Goal: Task Accomplishment & Management: Complete application form

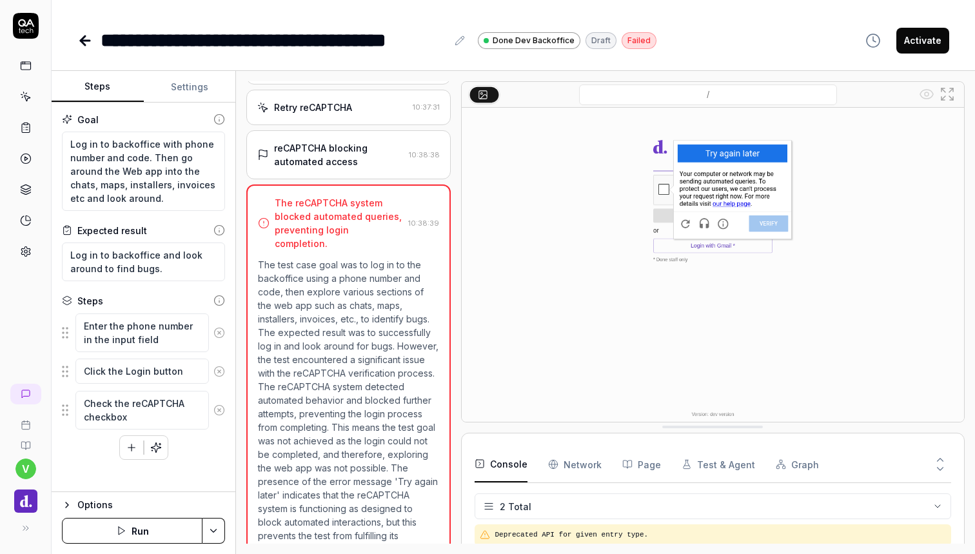
scroll to position [809, 0]
click at [608, 5] on div "**********" at bounding box center [513, 27] width 923 height 55
type textarea "*"
click at [27, 93] on icon at bounding box center [26, 97] width 12 height 12
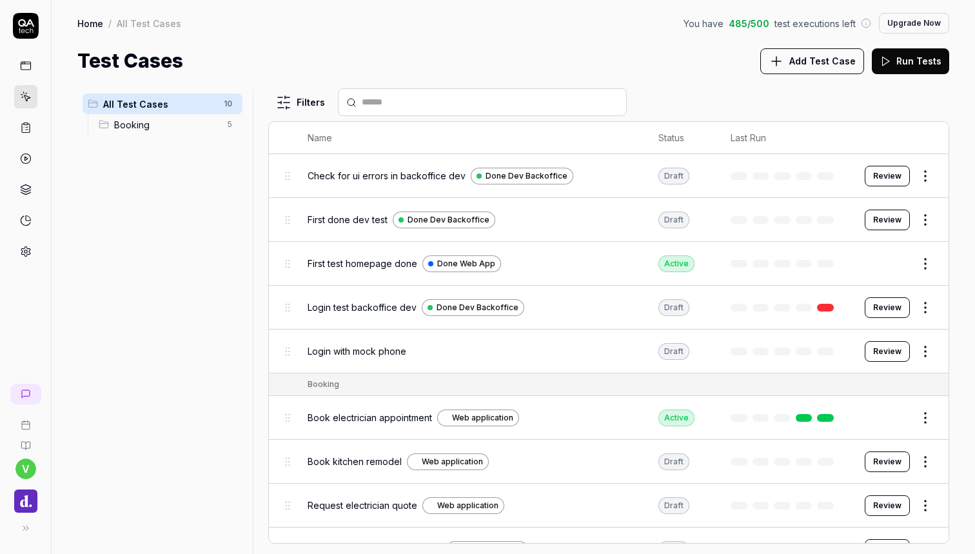
click at [810, 64] on span "Add Test Case" at bounding box center [822, 61] width 66 height 14
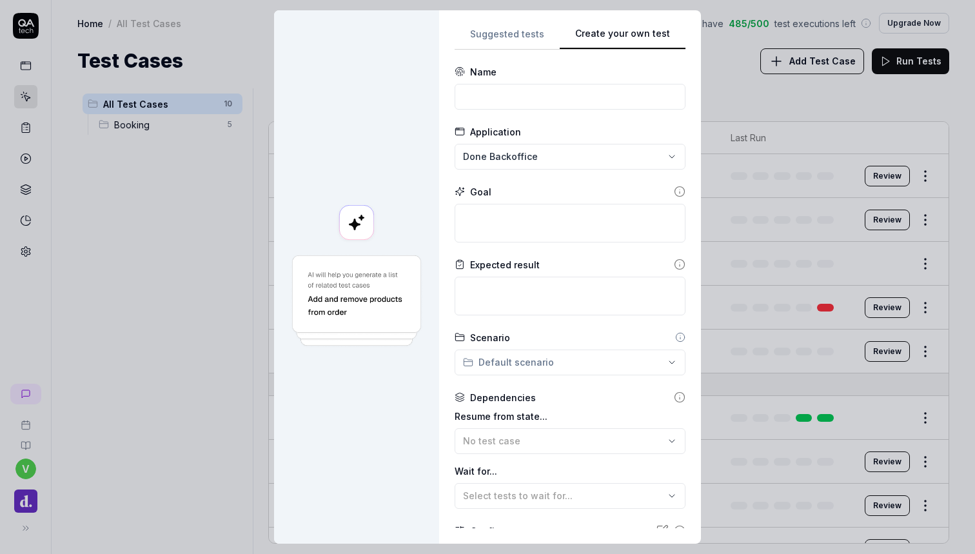
click at [634, 137] on div "Suggested tests Create your own test Name Application Done Backoffice Goal Expe…" at bounding box center [569, 277] width 231 height 502
click at [535, 108] on input at bounding box center [569, 97] width 231 height 26
type input "New test after recaptcha should be whitelisted"
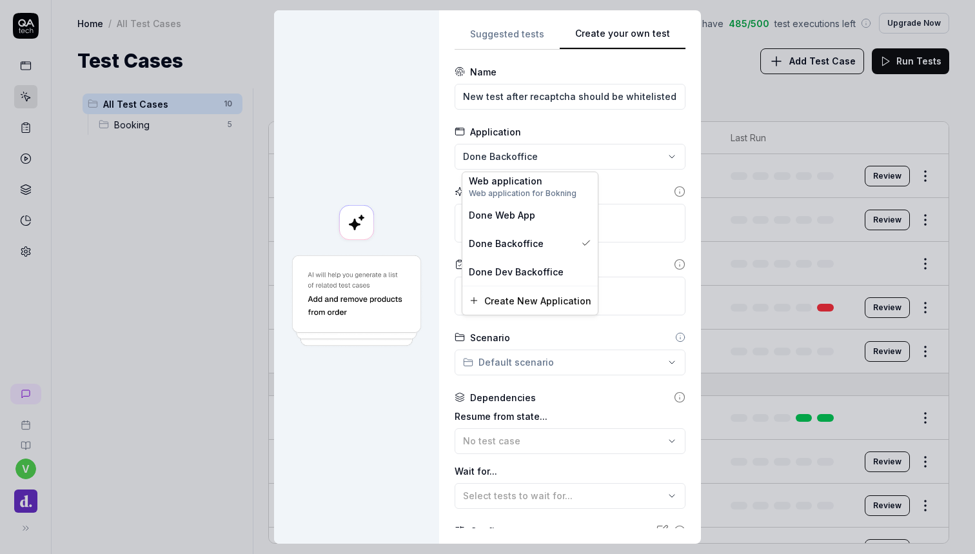
click at [615, 147] on div "**********" at bounding box center [487, 277] width 975 height 554
click at [532, 262] on div "Done Dev Backoffice" at bounding box center [529, 271] width 135 height 28
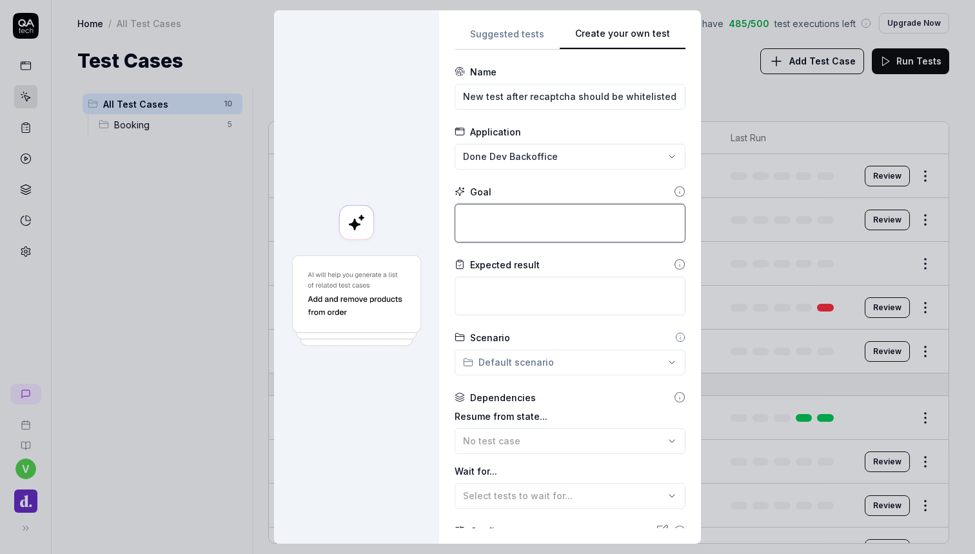
click at [545, 213] on textarea at bounding box center [569, 223] width 231 height 39
type textarea "*"
type textarea "L"
type textarea "*"
type textarea "Lo"
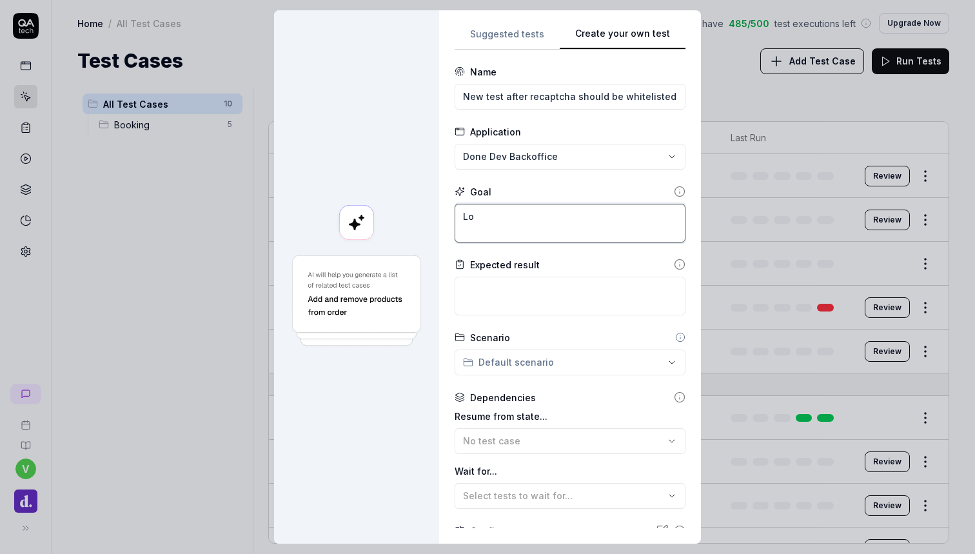
type textarea "*"
type textarea "Log"
type textarea "*"
type textarea "Lo"
type textarea "*"
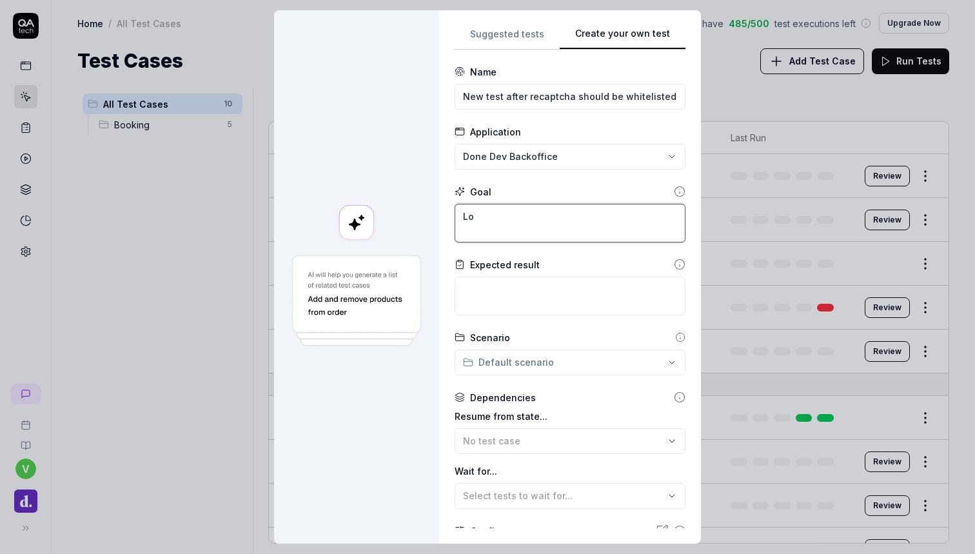
type textarea "L"
type textarea "*"
type textarea "L"
type textarea "*"
type textarea "Lo"
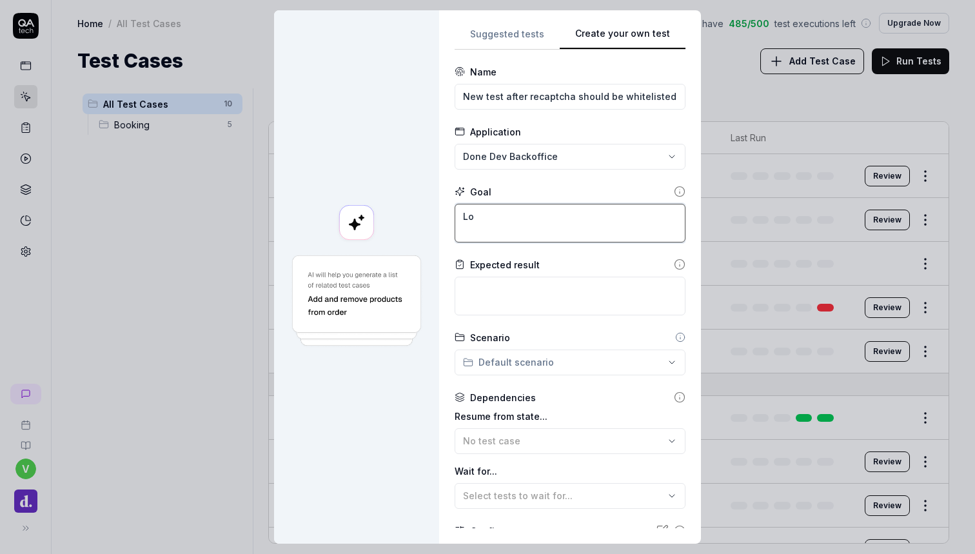
type textarea "*"
type textarea "Log"
type textarea "*"
type textarea "Log"
type textarea "*"
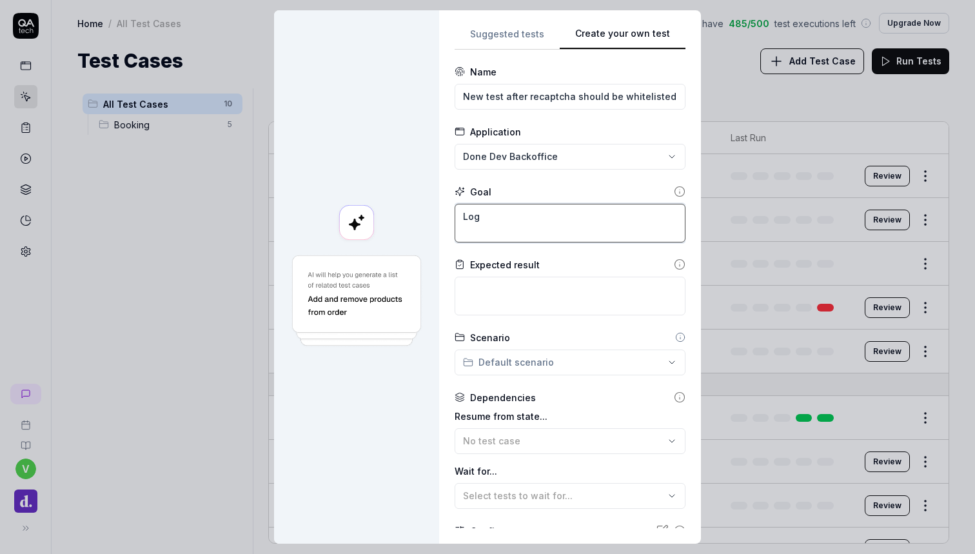
type textarea "Log i"
type textarea "*"
type textarea "Log in"
type textarea "*"
type textarea "Log in"
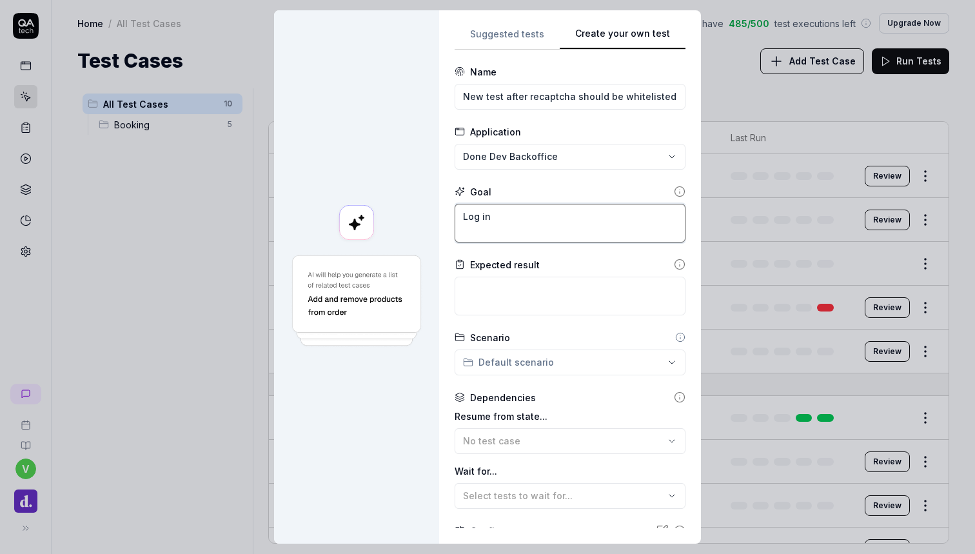
type textarea "*"
type textarea "Log in t"
type textarea "*"
type textarea "Log in to"
type textarea "*"
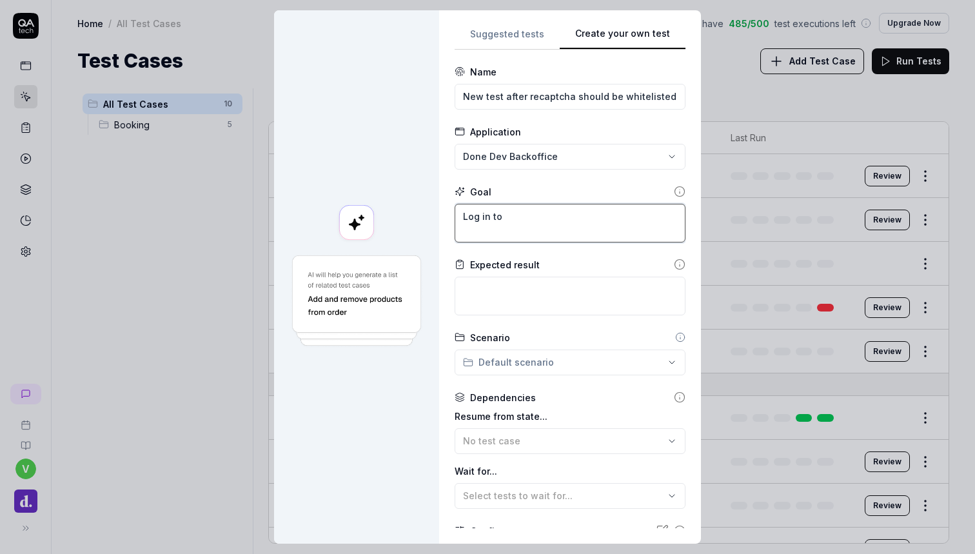
type textarea "Log in to"
type textarea "*"
type textarea "Log in to t"
type textarea "*"
type textarea "Log in to th"
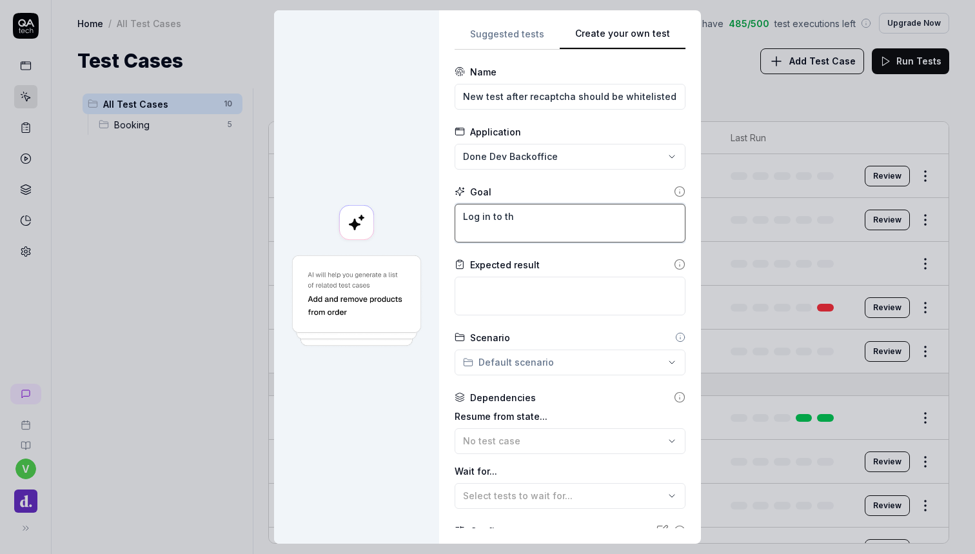
type textarea "*"
type textarea "Log in to the"
type textarea "*"
type textarea "Log in to the"
type textarea "*"
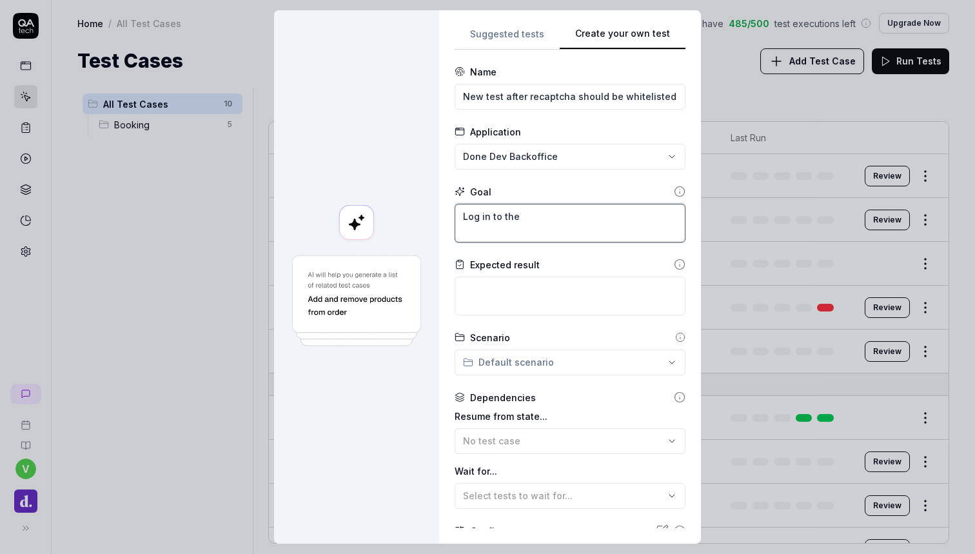
type textarea "Log in to the a"
type textarea "*"
type textarea "Log in to the"
type textarea "*"
type textarea "Log in to the"
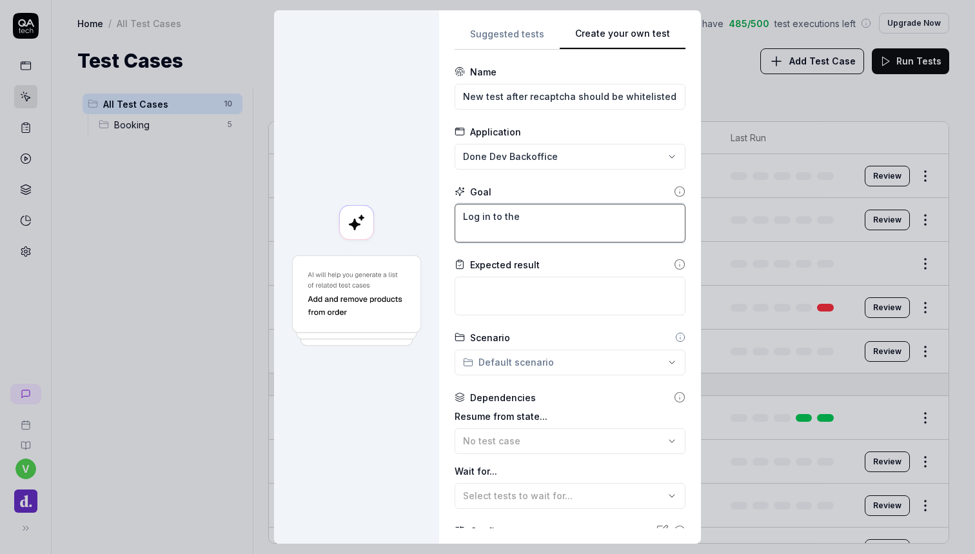
type textarea "*"
type textarea "Log in to th"
type textarea "*"
type textarea "Log in to t"
type textarea "*"
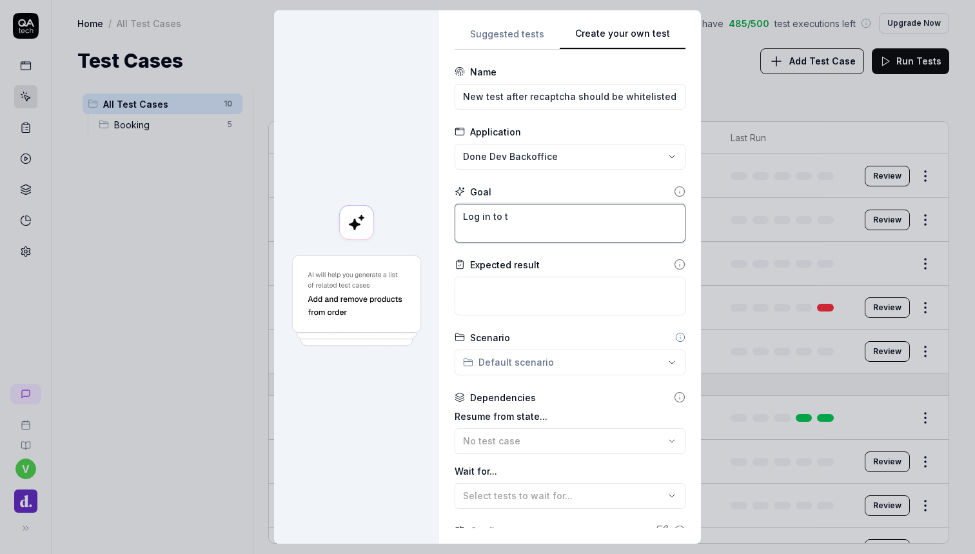
type textarea "Log in to"
type textarea "*"
type textarea "Log in to b"
type textarea "*"
type textarea "Log in to ba"
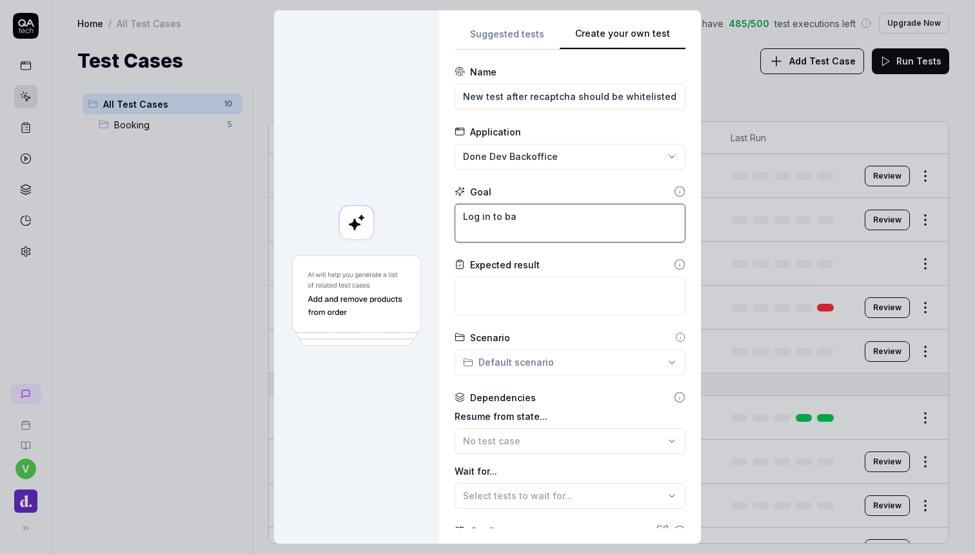
type textarea "*"
type textarea "Log in to bac"
type textarea "*"
type textarea "Log in to back"
type textarea "*"
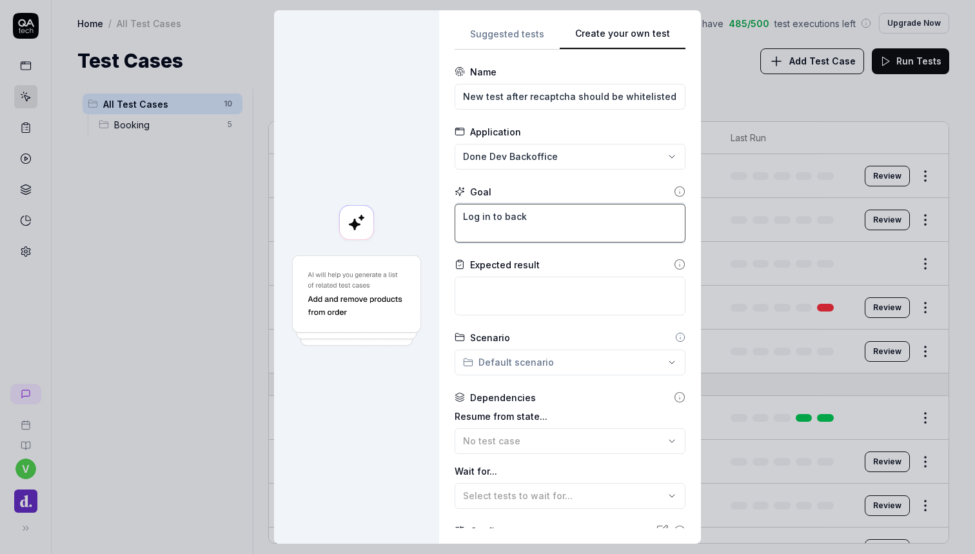
type textarea "Log in to [PERSON_NAME]"
type textarea "*"
type textarea "Log in to [PERSON_NAME]"
type textarea "*"
type textarea "Log in to backoff"
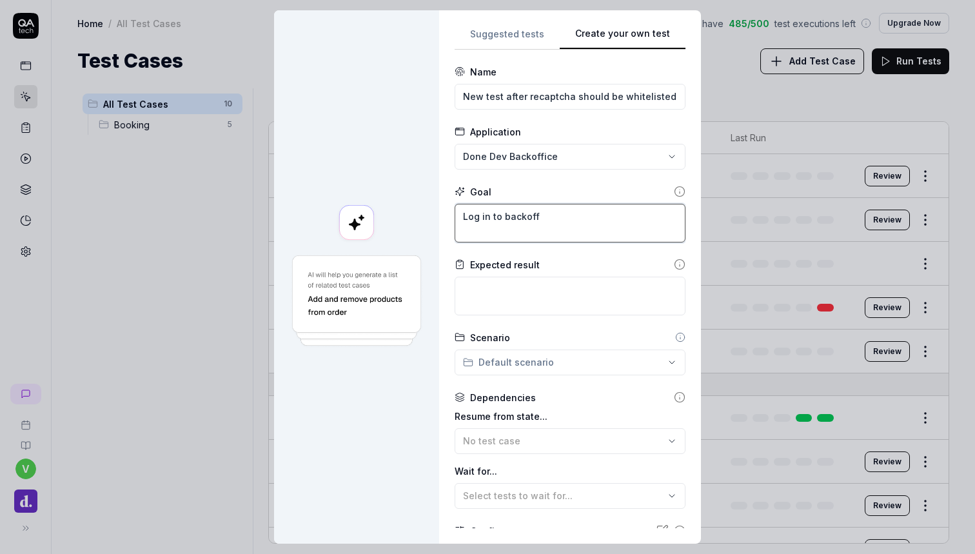
type textarea "*"
type textarea "Log in to backoffi"
type textarea "*"
type textarea "Log in to backoffie"
type textarea "*"
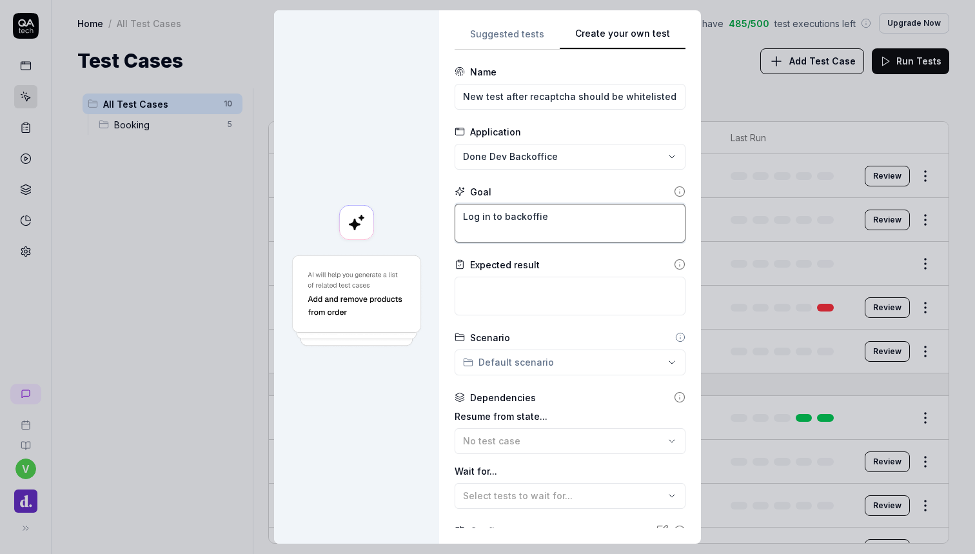
type textarea "Log in to backoffi"
type textarea "*"
type textarea "Log in to backoffic"
type textarea "*"
type textarea "Log in to backoffice"
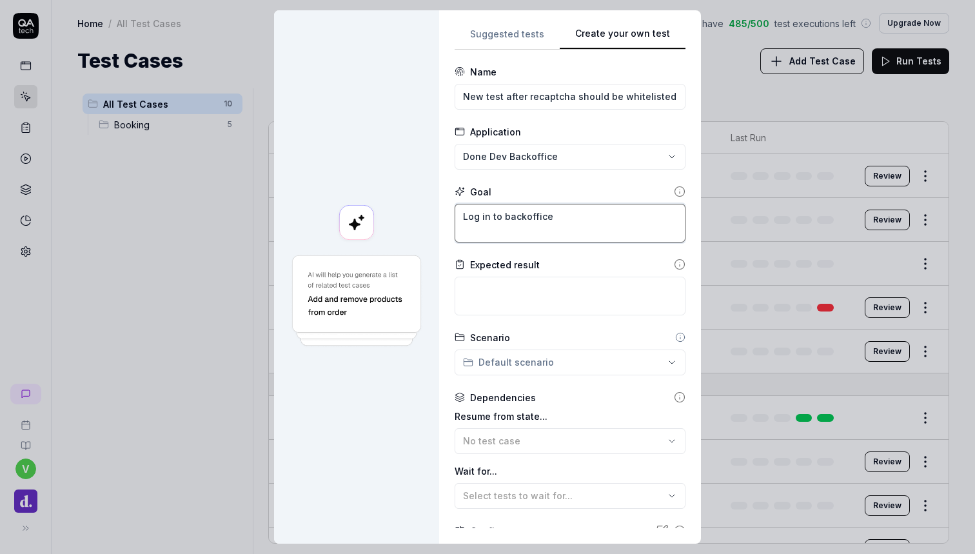
type textarea "*"
type textarea "Log in to backoffice"
type textarea "*"
type textarea "Log in to backoffice u"
type textarea "*"
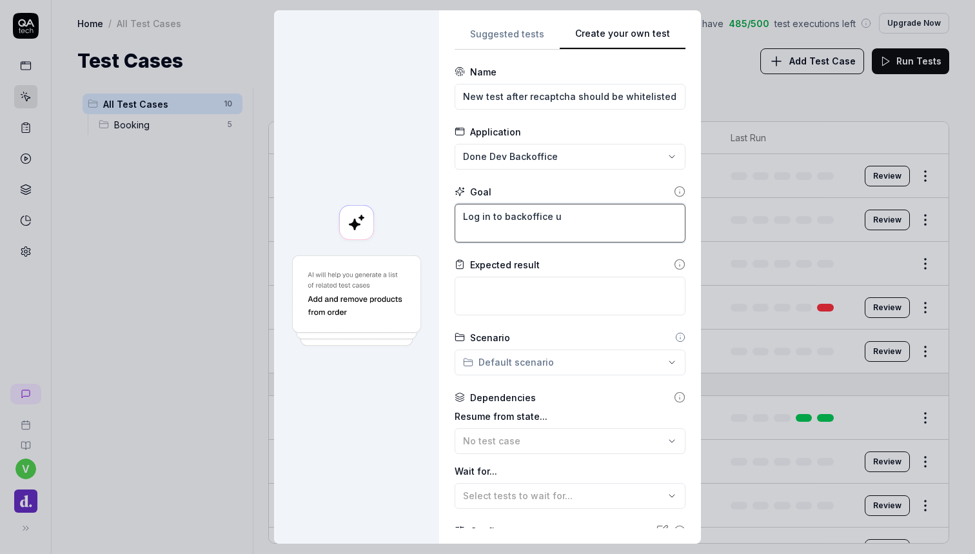
type textarea "Log in to backoffice us"
type textarea "*"
type textarea "Log in to backoffice usi"
type textarea "*"
type textarea "Log in to backoffice usin"
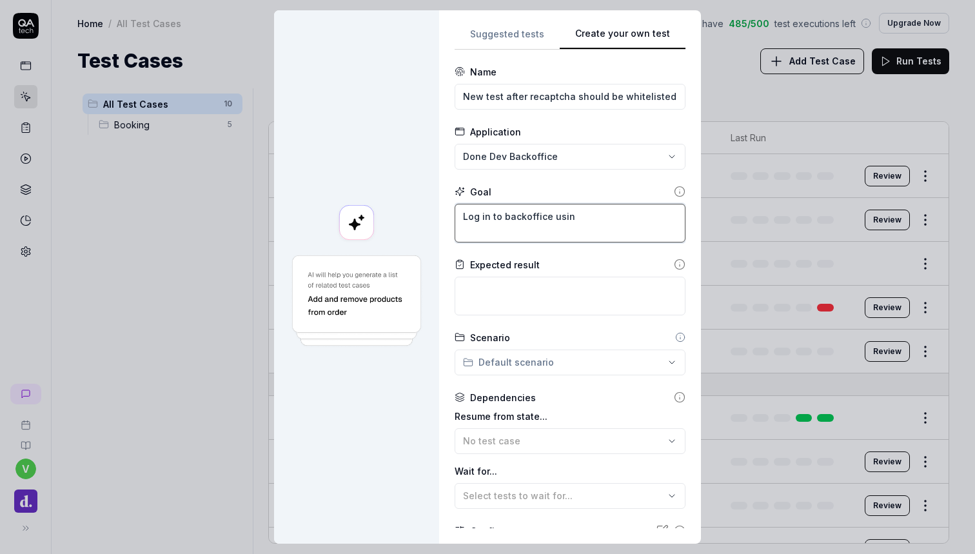
type textarea "*"
type textarea "Log in to backoffice using"
type textarea "*"
type textarea "Log in to backoffice using"
type textarea "*"
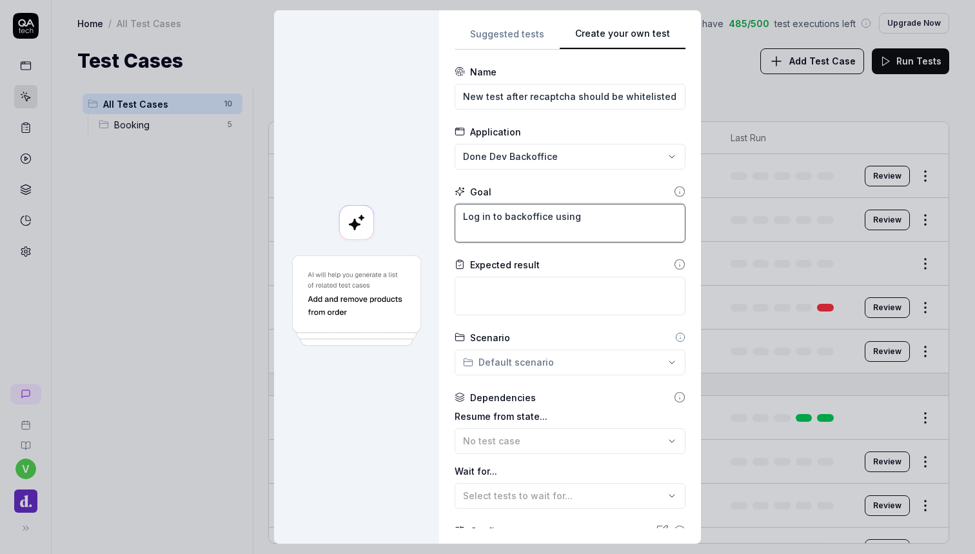
type textarea "Log in to backoffice using t"
type textarea "*"
type textarea "Log in to backoffice using"
type textarea "*"
type textarea "Log in to backoffice using p"
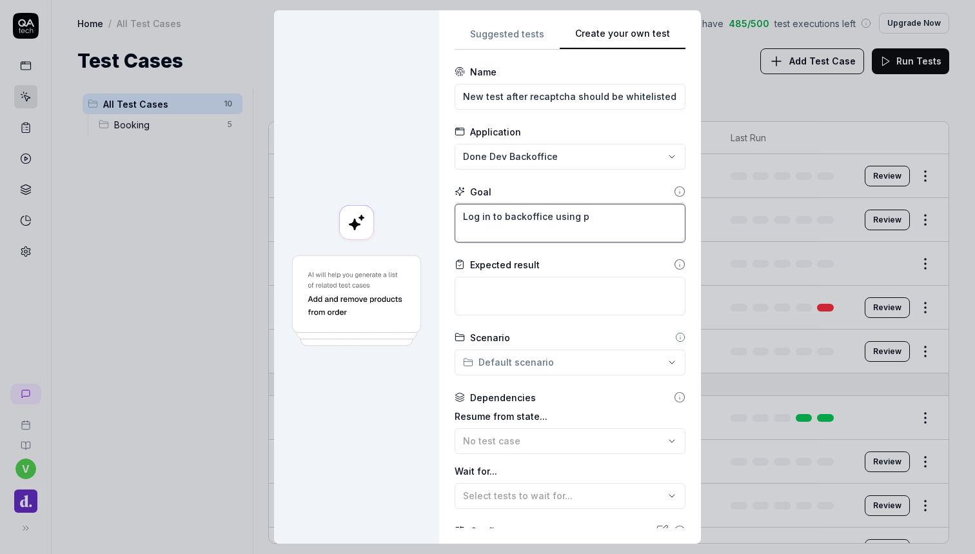
type textarea "*"
type textarea "Log in to backoffice using ph"
type textarea "*"
type textarea "Log in to backoffice using pho"
type textarea "*"
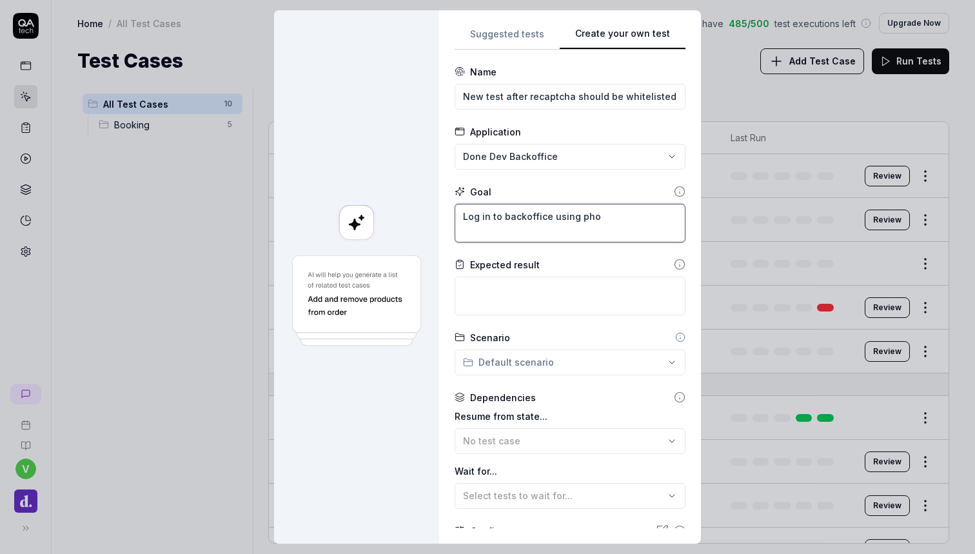
type textarea "Log in to backoffice using phon"
type textarea "*"
type textarea "Log in to backoffice using phone"
type textarea "*"
type textarea "Log in to backoffice using phone"
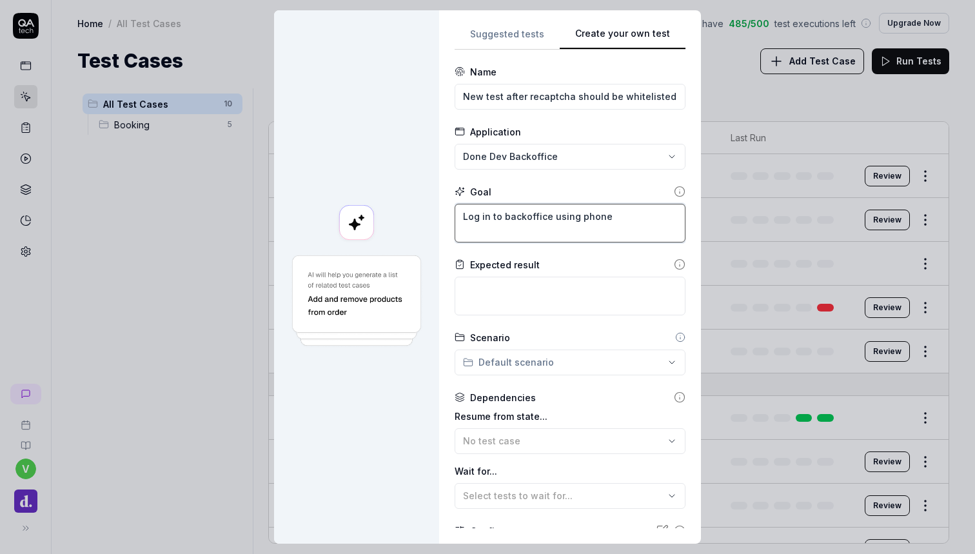
type textarea "*"
type textarea "Log in to backoffice using phone n"
type textarea "*"
type textarea "Log in to backoffice using phone nu"
type textarea "*"
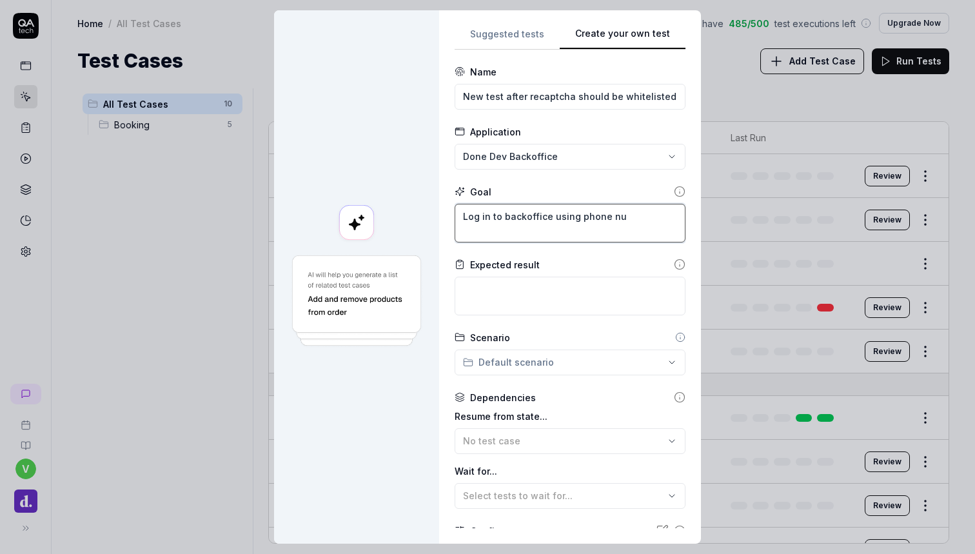
type textarea "Log in to backoffice using phone num"
type textarea "*"
type textarea "Log in to backoffice using phone numb"
type textarea "*"
type textarea "Log in to backoffice using phone numbe"
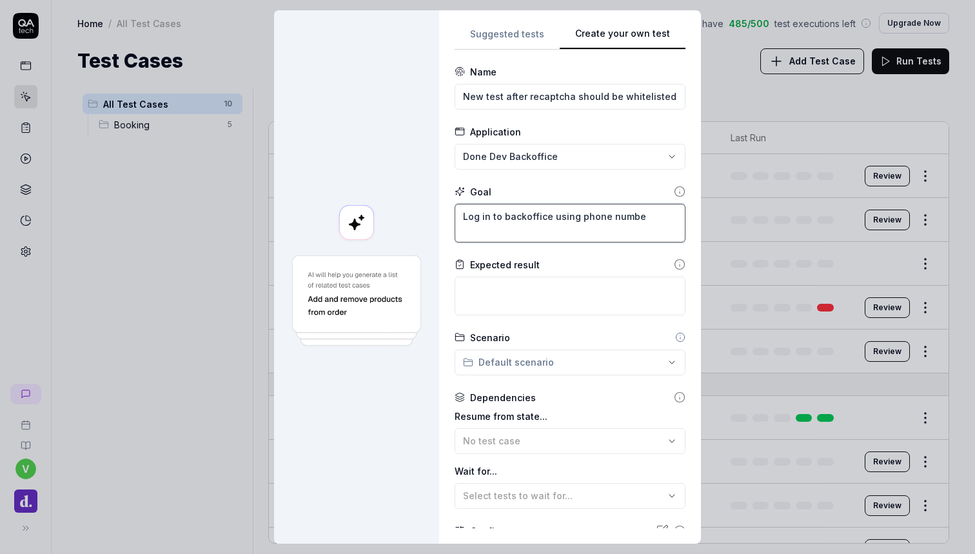
type textarea "*"
type textarea "Log in to backoffice using phone number"
type textarea "*"
type textarea "Log in to backoffice using phone number"
type textarea "*"
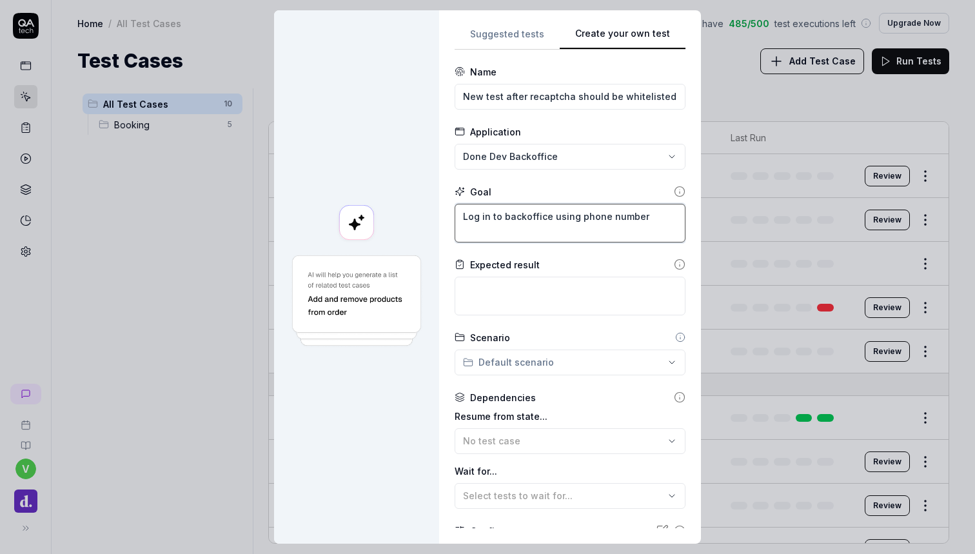
type textarea "Log in to backoffice using phone number a"
type textarea "*"
type textarea "Log in to backoffice using phone number an"
type textarea "*"
type textarea "Log in to backoffice using phone number and"
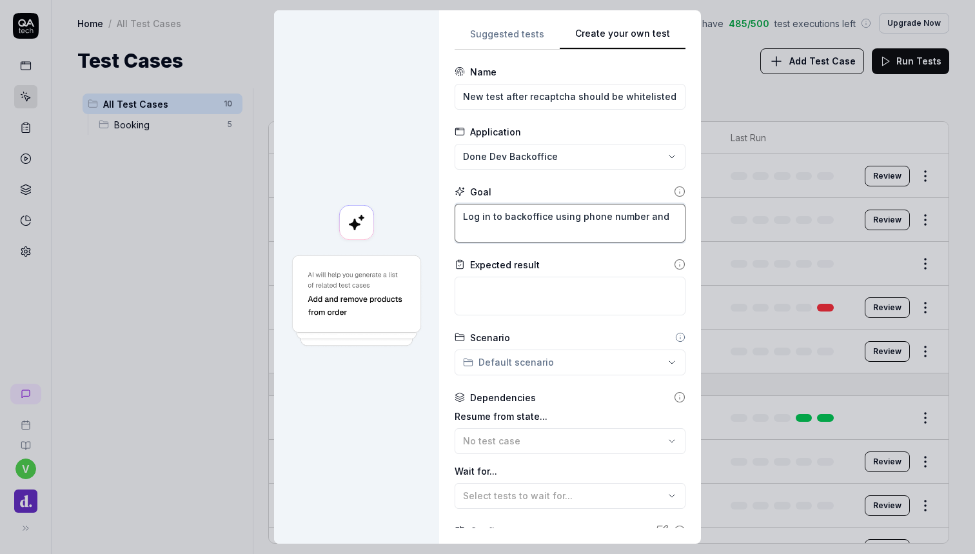
type textarea "*"
type textarea "Log in to backoffice using phone number and"
type textarea "*"
type textarea "Log in to backoffice using phone number and c"
type textarea "*"
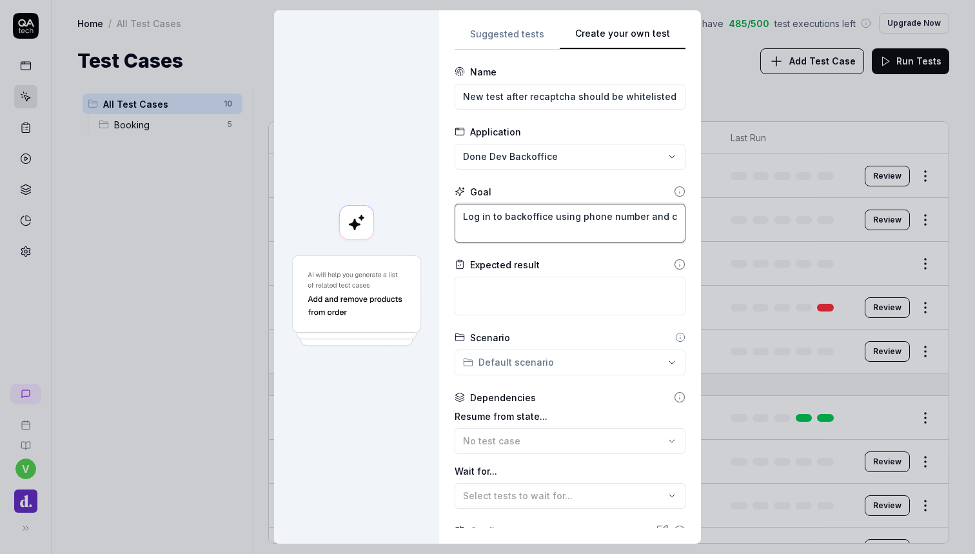
type textarea "Log in to backoffice using phone number and co"
type textarea "*"
type textarea "Log in to backoffice using phone number and cod"
type textarea "*"
type textarea "Log in to backoffice using phone number and code"
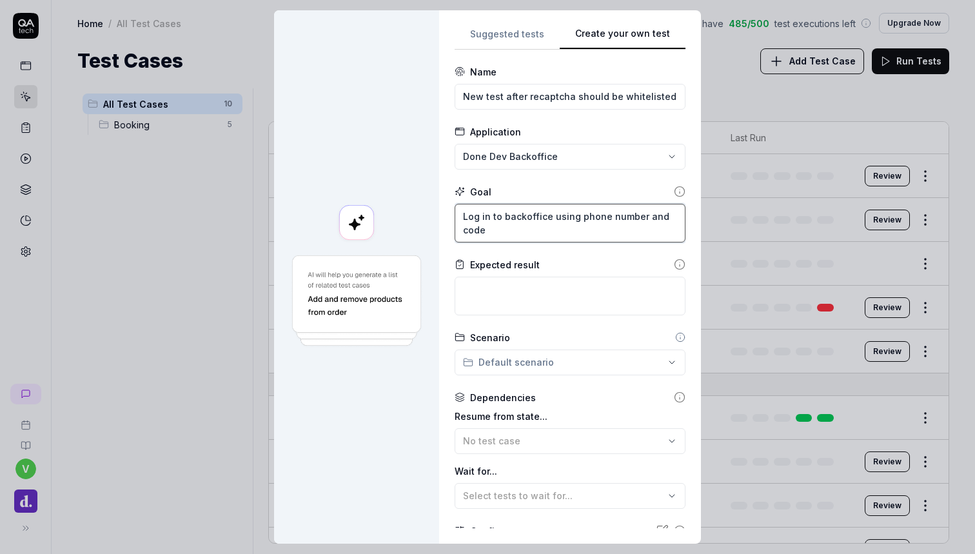
type textarea "*"
type textarea "Log in to backoffice using phone number and code"
type textarea "*"
type textarea "Log in to backoffice using phone number and code"
type textarea "*"
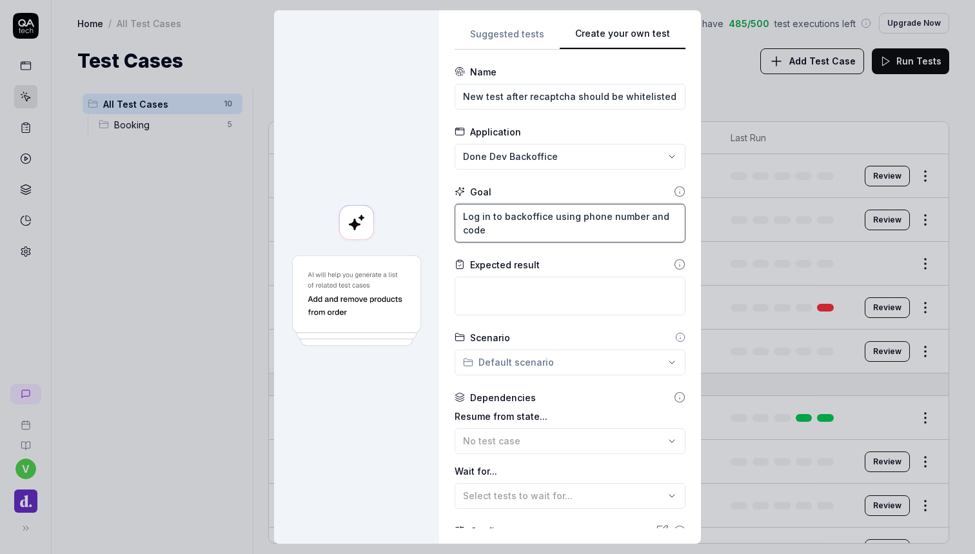
type textarea "Log in to backoffice using phone number and code."
type textarea "*"
type textarea "Log in to backoffice using phone number and code."
type textarea "*"
type textarea "Log in to backoffice using phone number and code. T"
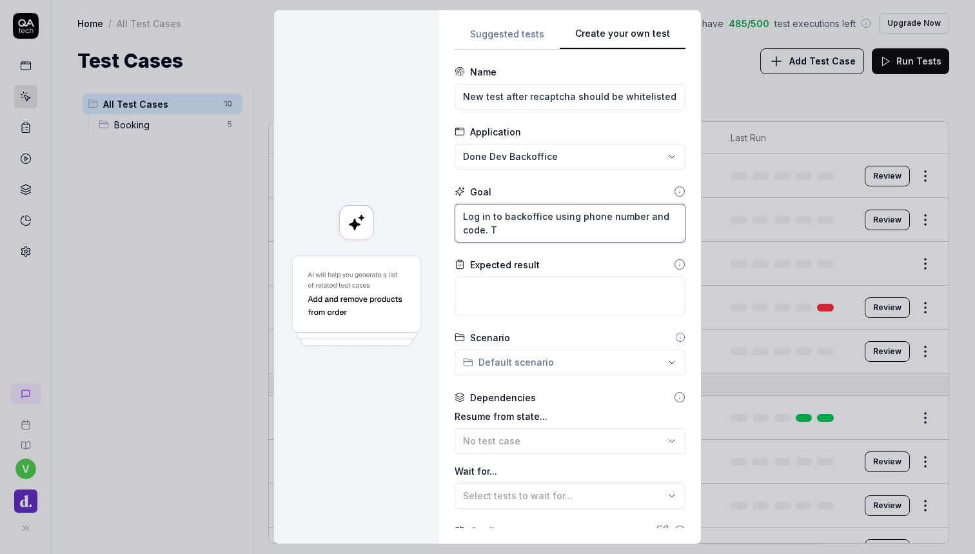
type textarea "*"
type textarea "Log in to backoffice using phone number and code. Th"
type textarea "*"
type textarea "Log in to backoffice using phone number and code. The"
type textarea "*"
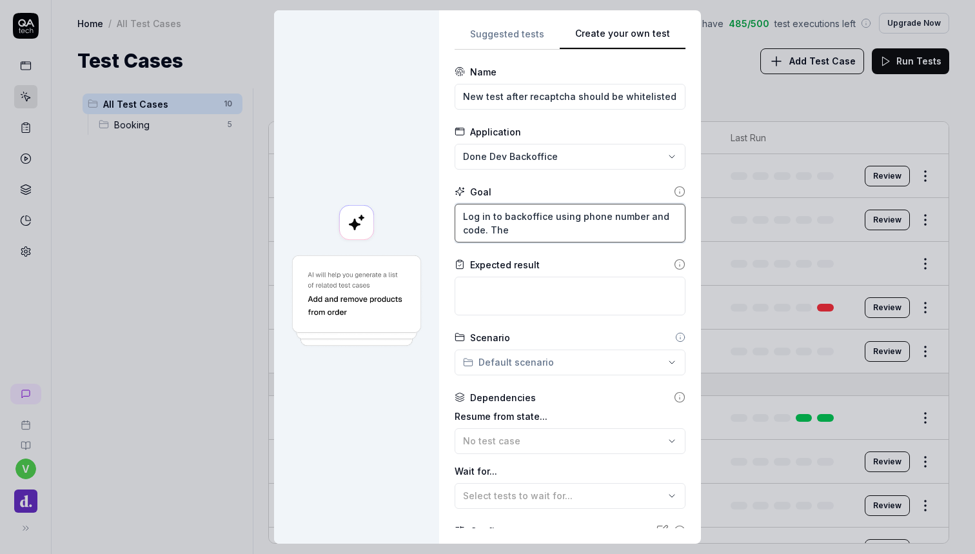
type textarea "Log in to backoffice using phone number and code. Then"
type textarea "*"
type textarea "Log in to backoffice using phone number and code. Then"
type textarea "*"
type textarea "Log in to backoffice using phone number and code. Then G"
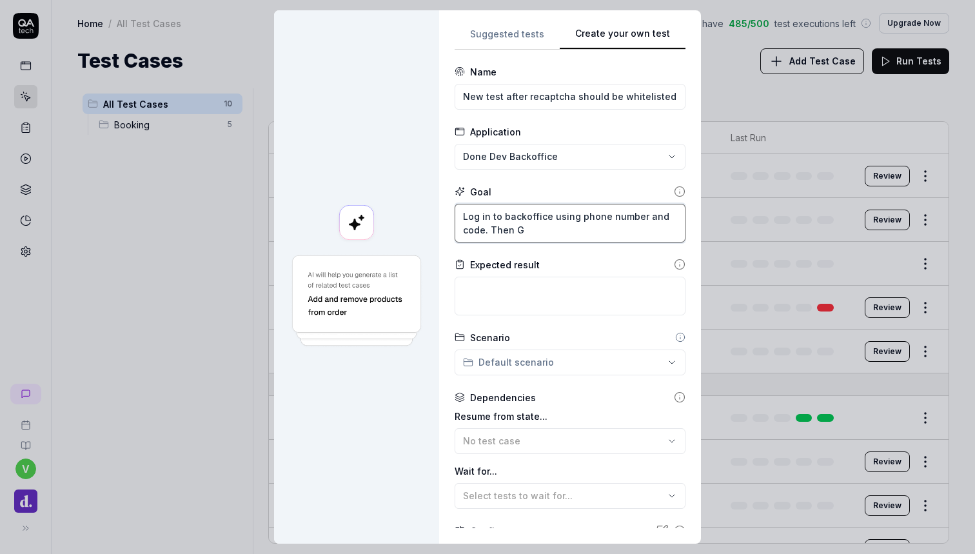
type textarea "*"
type textarea "Log in to backoffice using phone number and code. Then Go"
type textarea "*"
type textarea "Log in to backoffice using phone number and code. Then Goi"
type textarea "*"
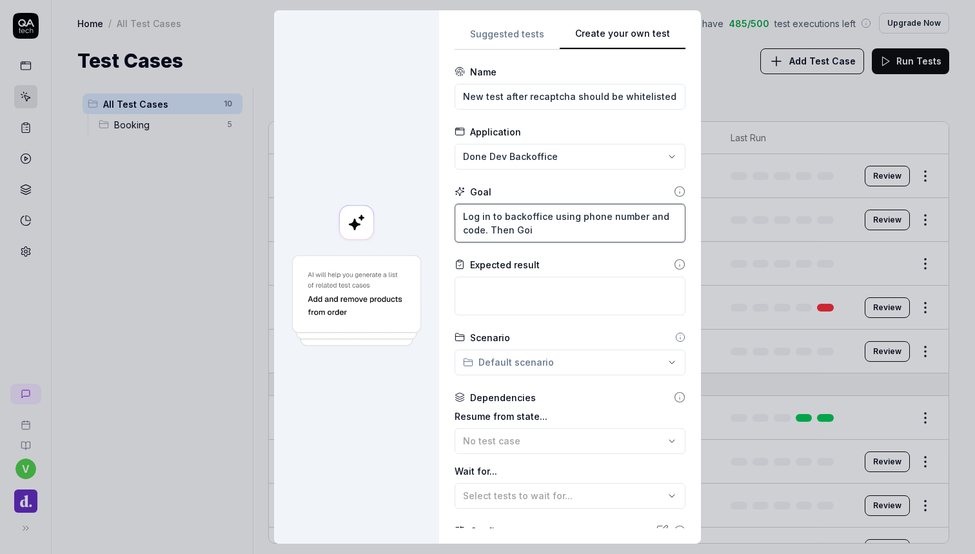
type textarea "Log in to backoffice using phone number and code. Then Goin"
type textarea "*"
type textarea "Log in to backoffice using phone number and code. Then Going"
type textarea "*"
type textarea "Log in to backoffice using phone number and code. Then Going"
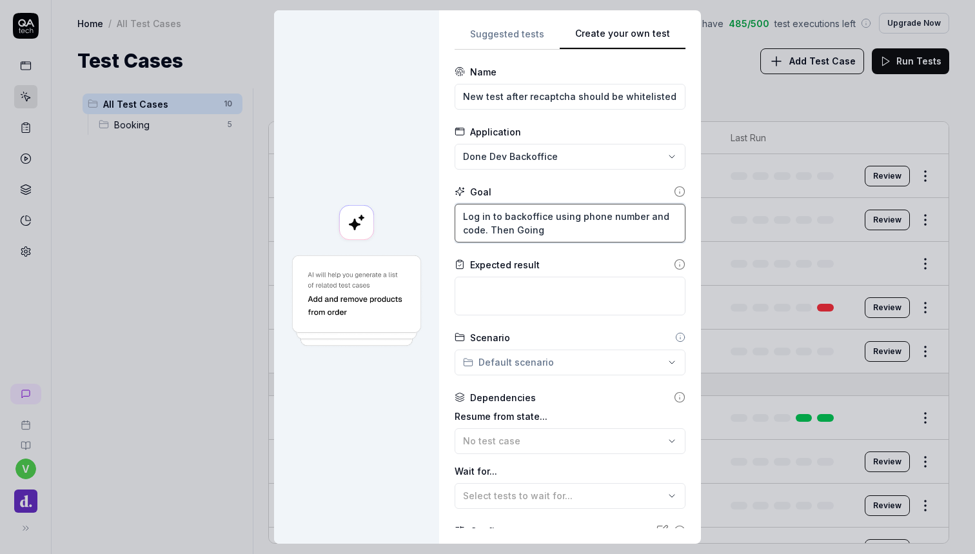
type textarea "*"
type textarea "Log in to backoffice using phone number and code. Then Going t"
type textarea "*"
type textarea "Log in to backoffice using phone number and code. Then Going to"
type textarea "*"
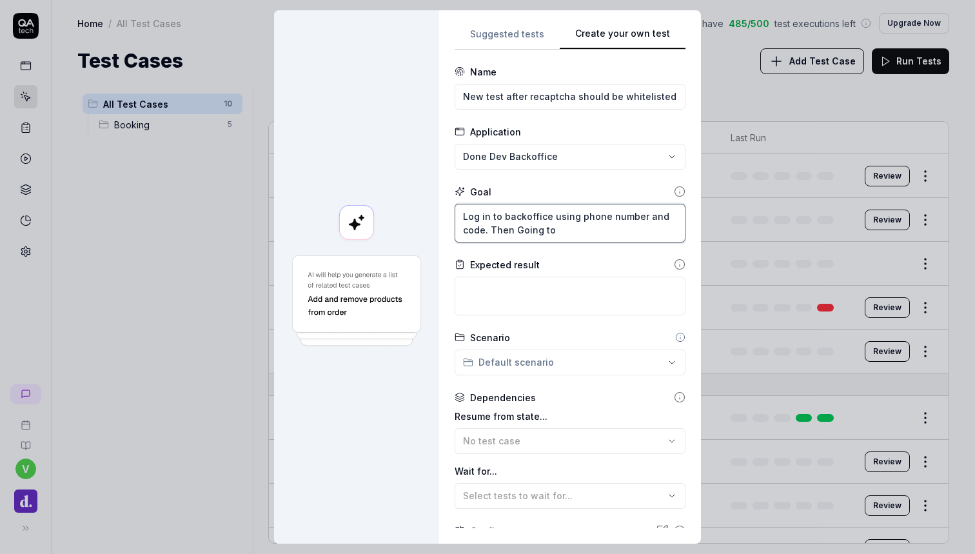
type textarea "Log in to backoffice using phone number and code. Then Going to"
type textarea "*"
type textarea "Log in to backoffice using phone number and code. Then Going to o"
type textarea "*"
type textarea "Log in to backoffice using phone number and code. Then Going to or"
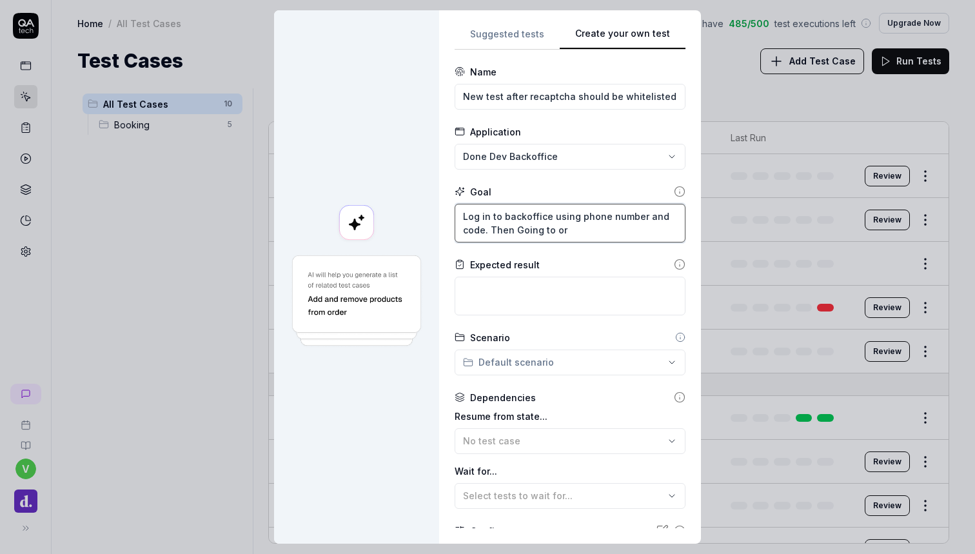
type textarea "*"
type textarea "Log in to backoffice using phone number and code. Then Going to ord"
type textarea "*"
type textarea "Log in to backoffice using phone number and code. Then Going to orde"
type textarea "*"
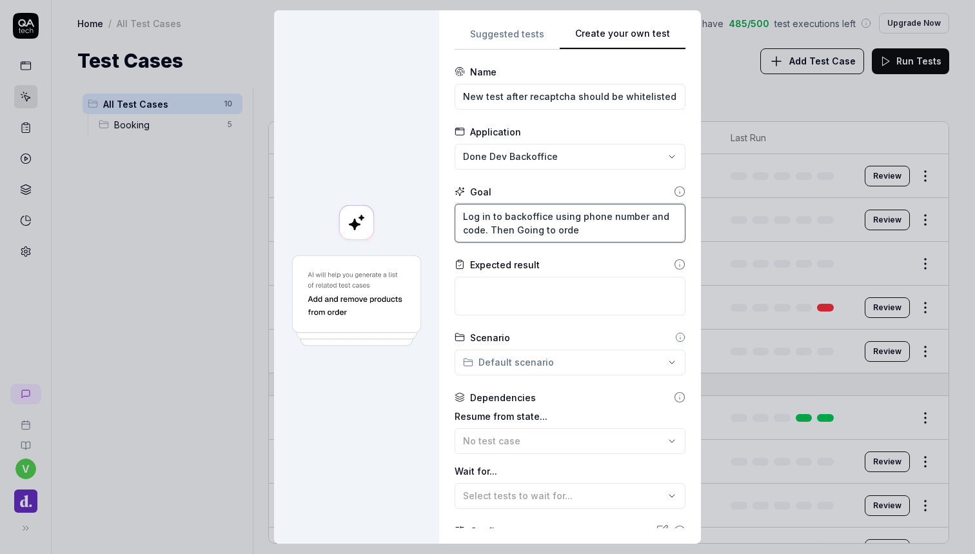
type textarea "Log in to backoffice using phone number and code. Then Going to order"
type textarea "*"
type textarea "Log in to backoffice using phone number and code. Then Going to orders"
type textarea "*"
type textarea "Log in to backoffice using phone number and code. Then Going to orders"
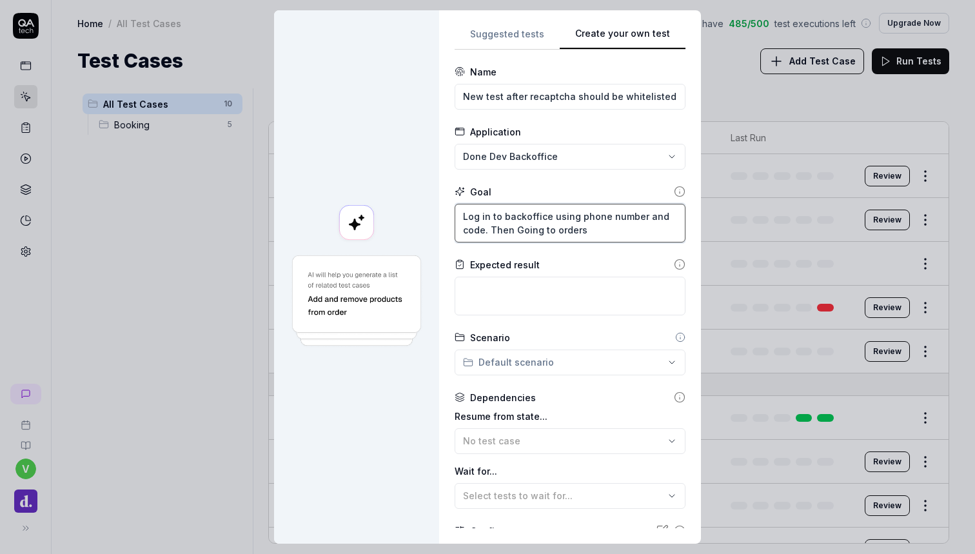
type textarea "*"
type textarea "Log in to backoffice using phone number and code. Then Going to orders a"
type textarea "*"
type textarea "Log in to backoffice using phone number and code. Then Going to orders an"
type textarea "*"
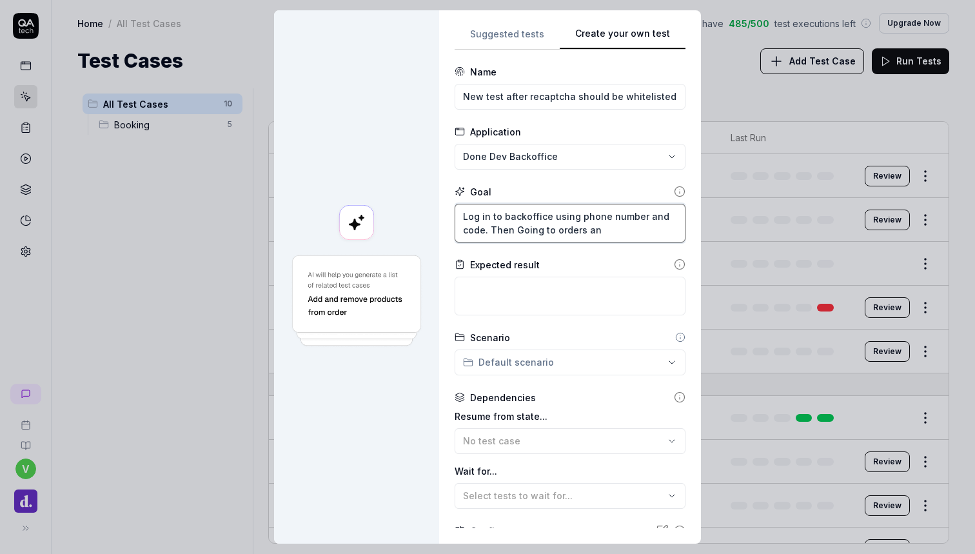
type textarea "Log in to backoffice using phone number and code. Then Going to orders and"
type textarea "*"
type textarea "Log in to backoffice using phone number and code. Then Going to orders and"
type textarea "*"
type textarea "Log in to backoffice using phone number and code. Then Going to orders and c"
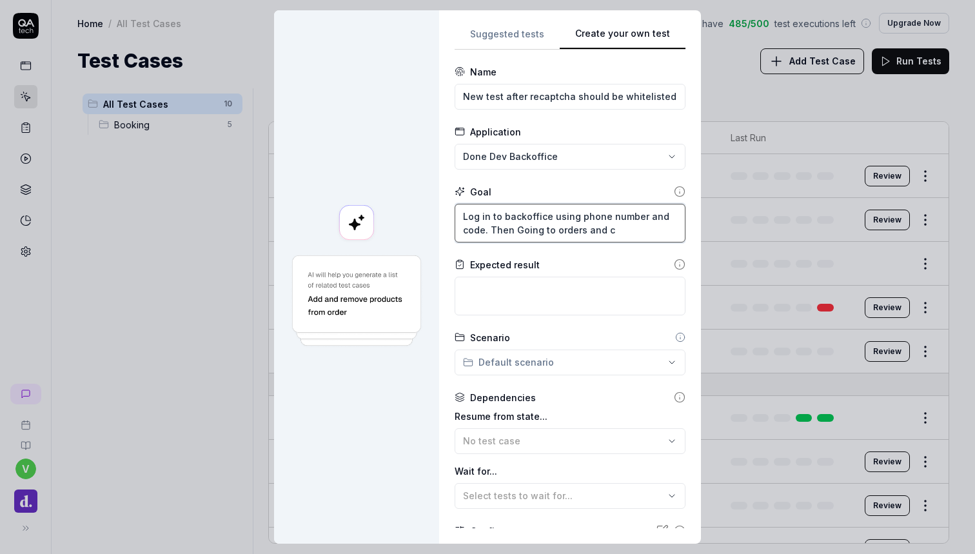
type textarea "*"
type textarea "Log in to backoffice using phone number and code. Then Going to orders and cr"
type textarea "*"
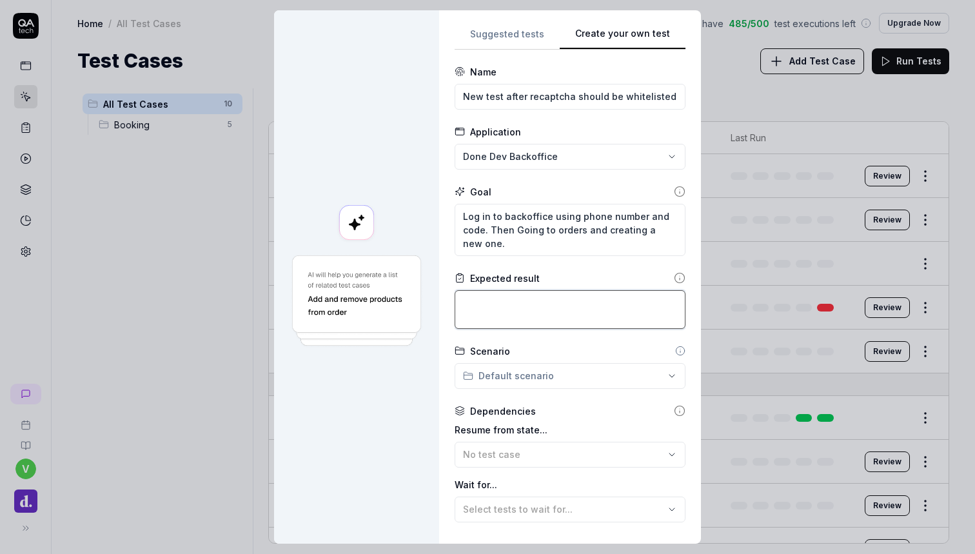
click at [522, 302] on textarea at bounding box center [569, 309] width 231 height 39
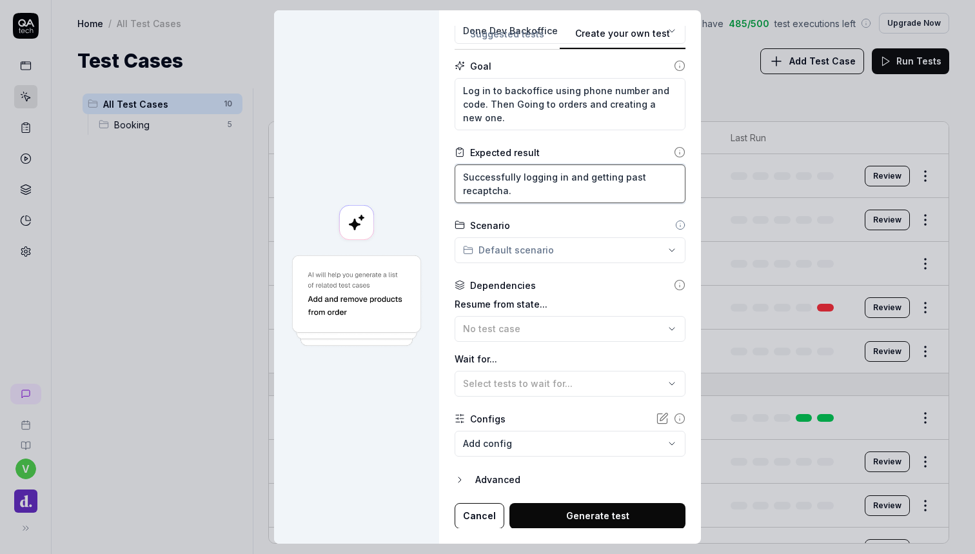
scroll to position [10, 0]
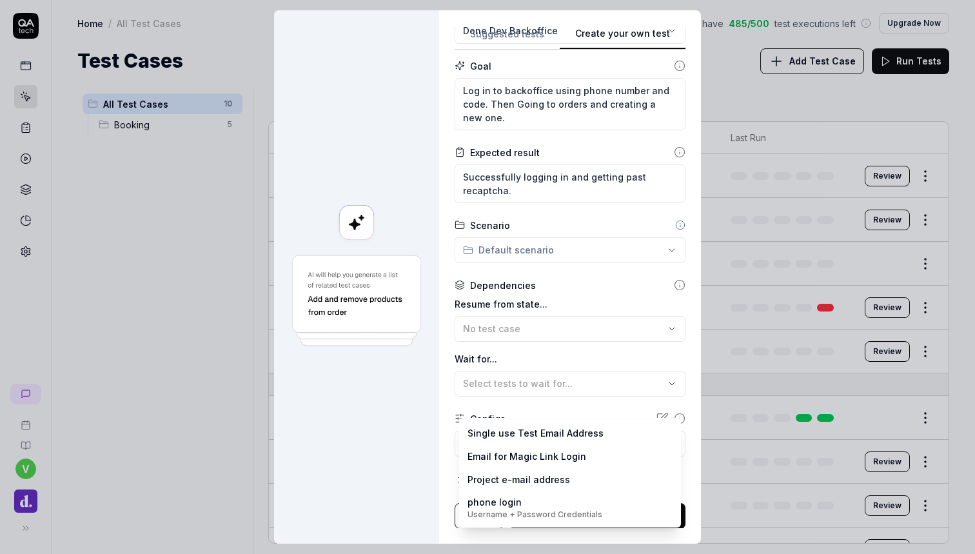
click at [533, 430] on body "v Home / All Test Cases You have 485 / 500 test executions left Upgrade Now Hom…" at bounding box center [487, 277] width 975 height 554
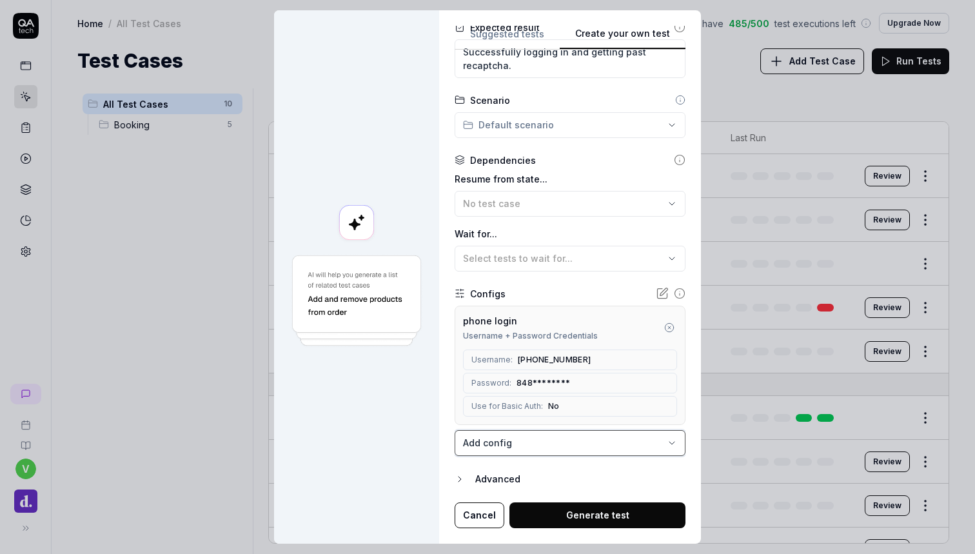
scroll to position [250, 0]
click at [577, 503] on button "Generate test" at bounding box center [597, 516] width 176 height 26
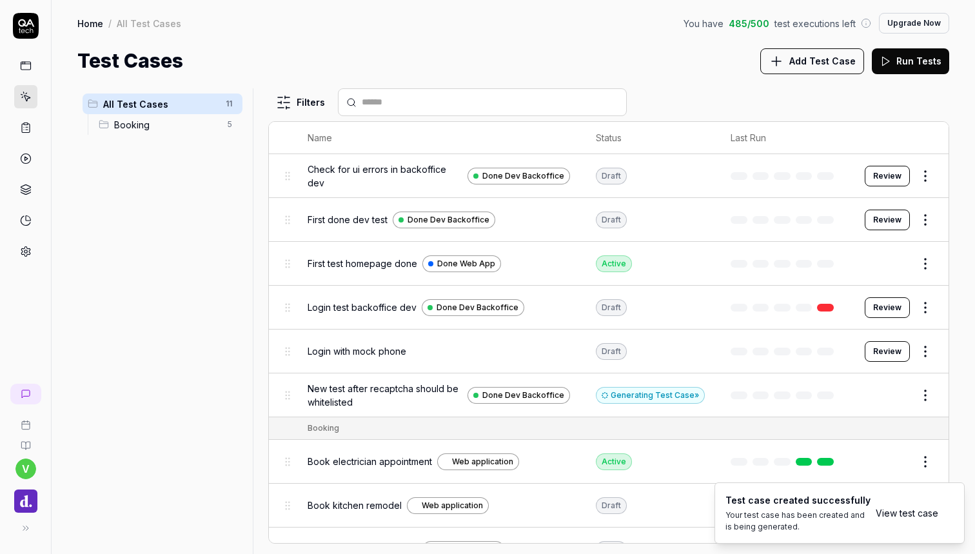
click at [899, 396] on button "Edit" at bounding box center [893, 395] width 31 height 21
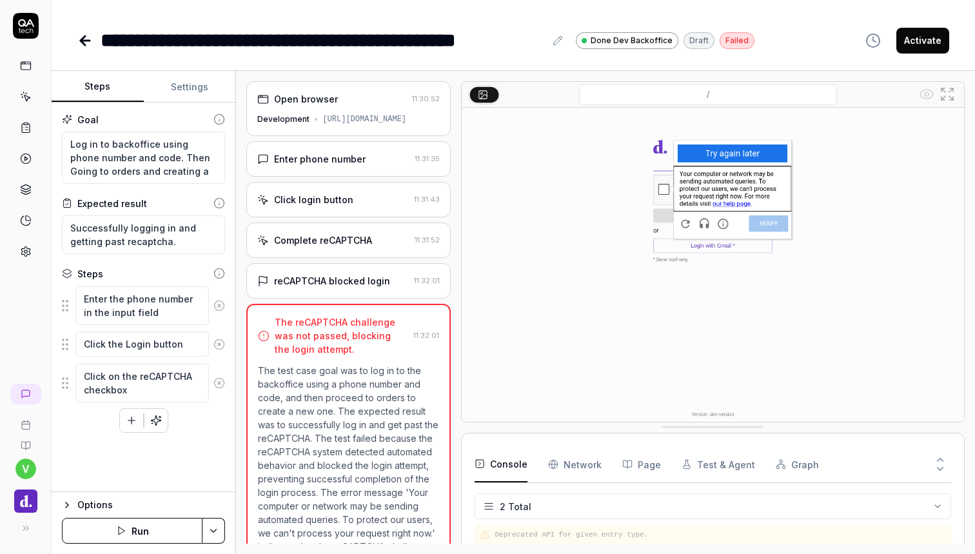
click at [483, 202] on img at bounding box center [712, 265] width 502 height 314
